Goal: Task Accomplishment & Management: Manage account settings

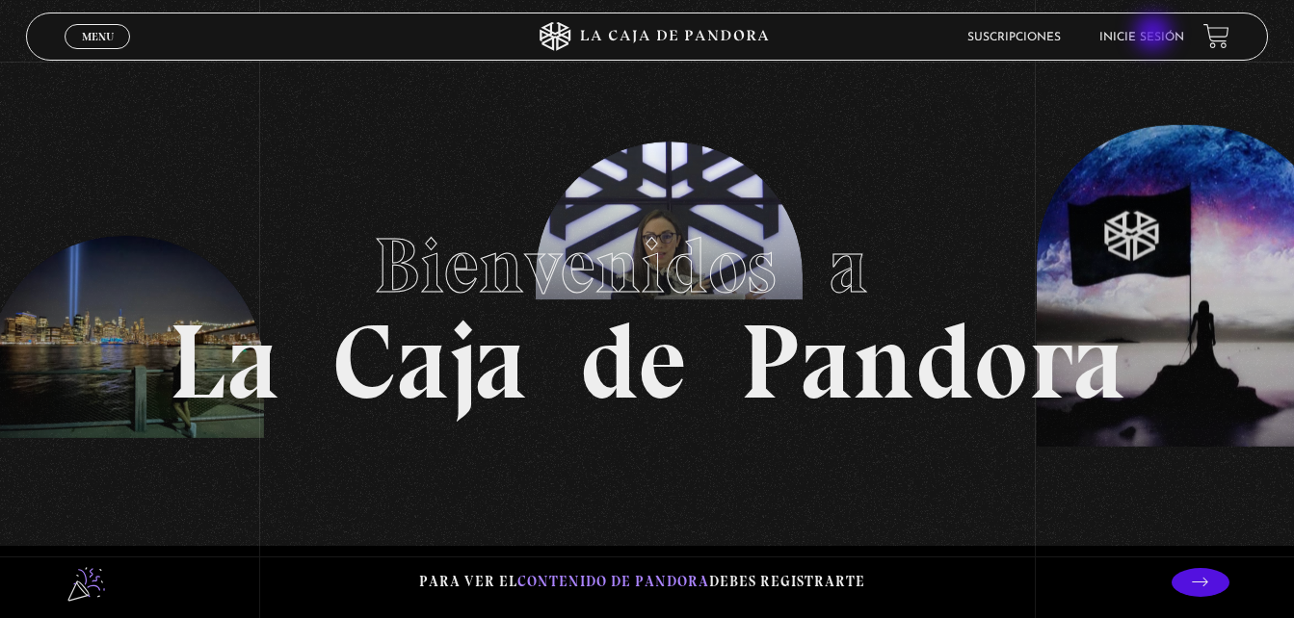
click at [1154, 33] on link "Inicie sesión" at bounding box center [1141, 38] width 85 height 12
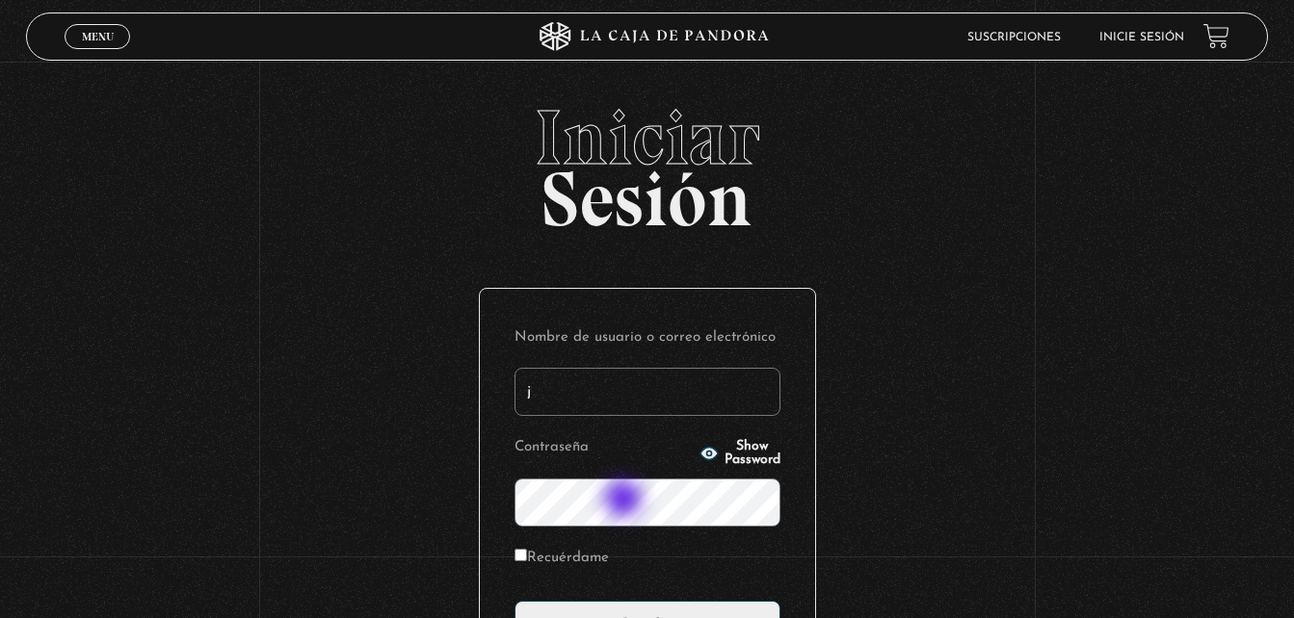
type input "[EMAIL_ADDRESS][DOMAIN_NAME]"
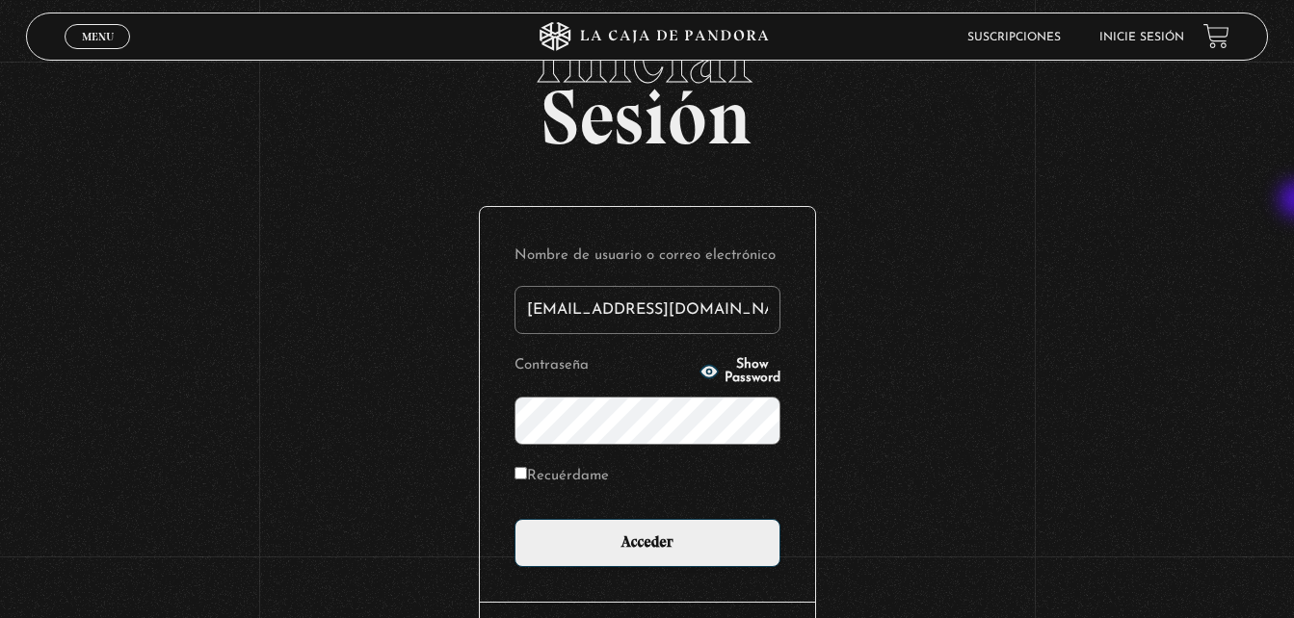
scroll to position [84, 0]
